Goal: Browse casually: Explore the website without a specific task or goal

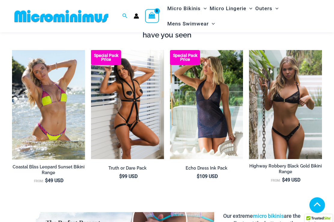
scroll to position [573, 0]
click at [249, 50] on img at bounding box center [249, 50] width 0 height 0
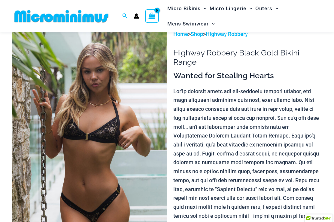
scroll to position [9, 0]
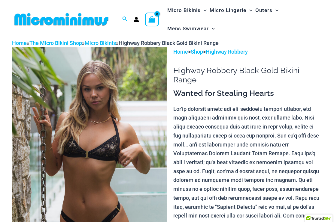
click at [82, 141] on img at bounding box center [89, 163] width 155 height 232
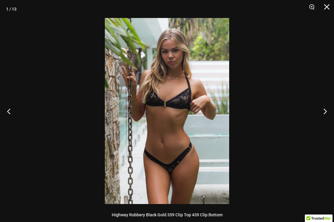
click at [322, 108] on button "Next" at bounding box center [322, 111] width 23 height 30
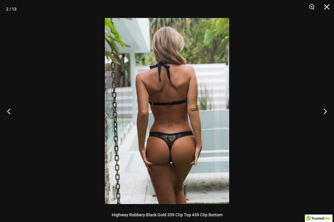
click at [327, 109] on button "Next" at bounding box center [322, 111] width 23 height 30
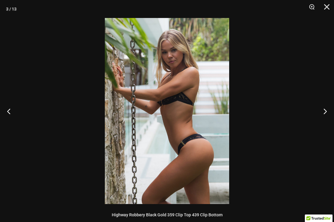
click at [321, 110] on button "Next" at bounding box center [322, 111] width 23 height 30
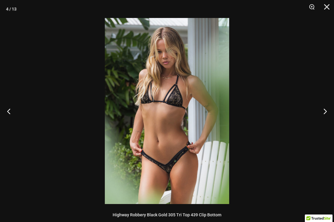
click at [325, 110] on button "Next" at bounding box center [322, 111] width 23 height 30
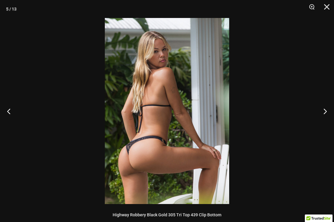
click at [332, 108] on button "Next" at bounding box center [322, 111] width 23 height 30
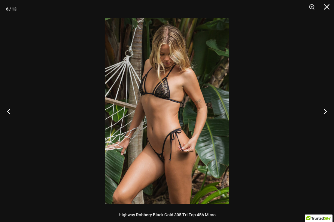
click at [316, 107] on button "Next" at bounding box center [322, 111] width 23 height 30
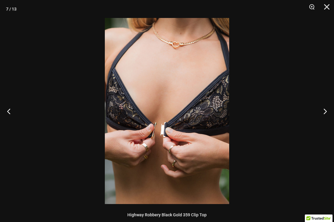
click at [323, 108] on button "Next" at bounding box center [322, 111] width 23 height 30
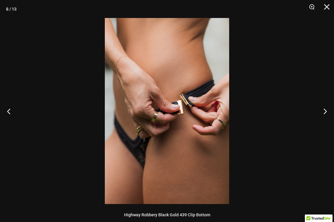
click at [323, 109] on button "Next" at bounding box center [322, 111] width 23 height 30
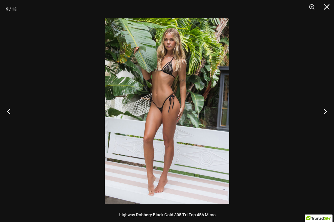
click at [320, 110] on button "Next" at bounding box center [322, 111] width 23 height 30
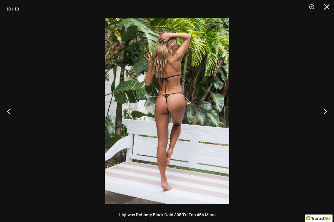
click at [322, 111] on button "Next" at bounding box center [322, 111] width 23 height 30
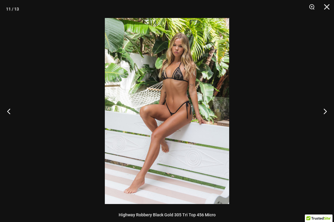
click at [324, 110] on button "Next" at bounding box center [322, 111] width 23 height 30
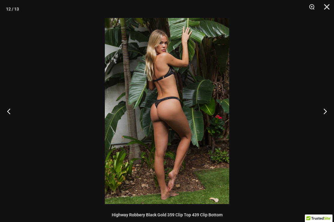
click at [325, 109] on button "Next" at bounding box center [322, 111] width 23 height 30
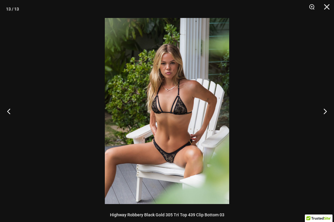
click at [325, 108] on button "Next" at bounding box center [322, 111] width 23 height 30
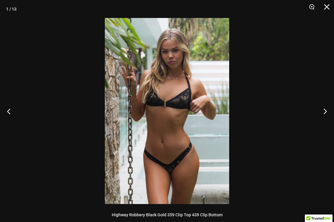
click at [326, 108] on button "Next" at bounding box center [322, 111] width 23 height 30
